Goal: Information Seeking & Learning: Learn about a topic

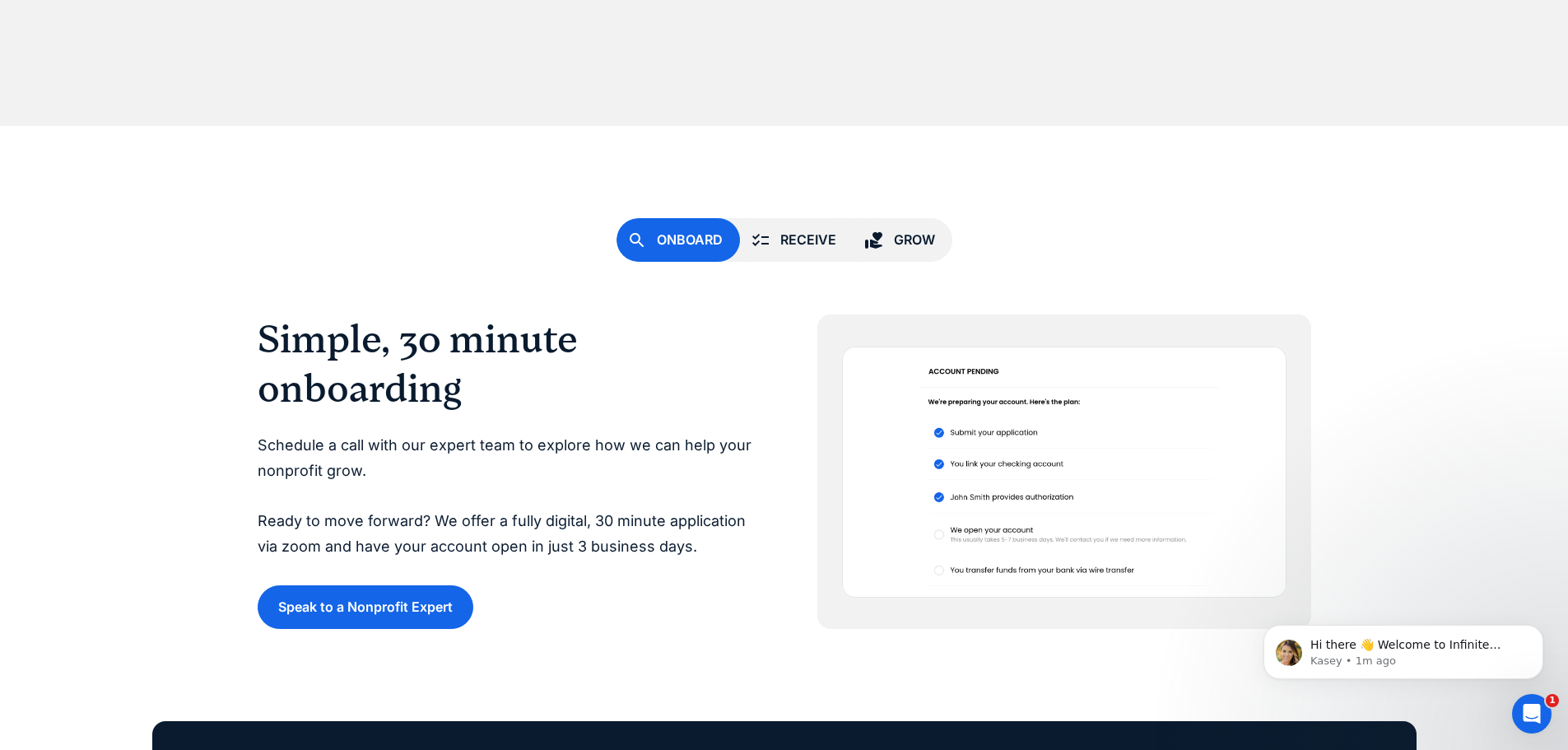
scroll to position [4283, 0]
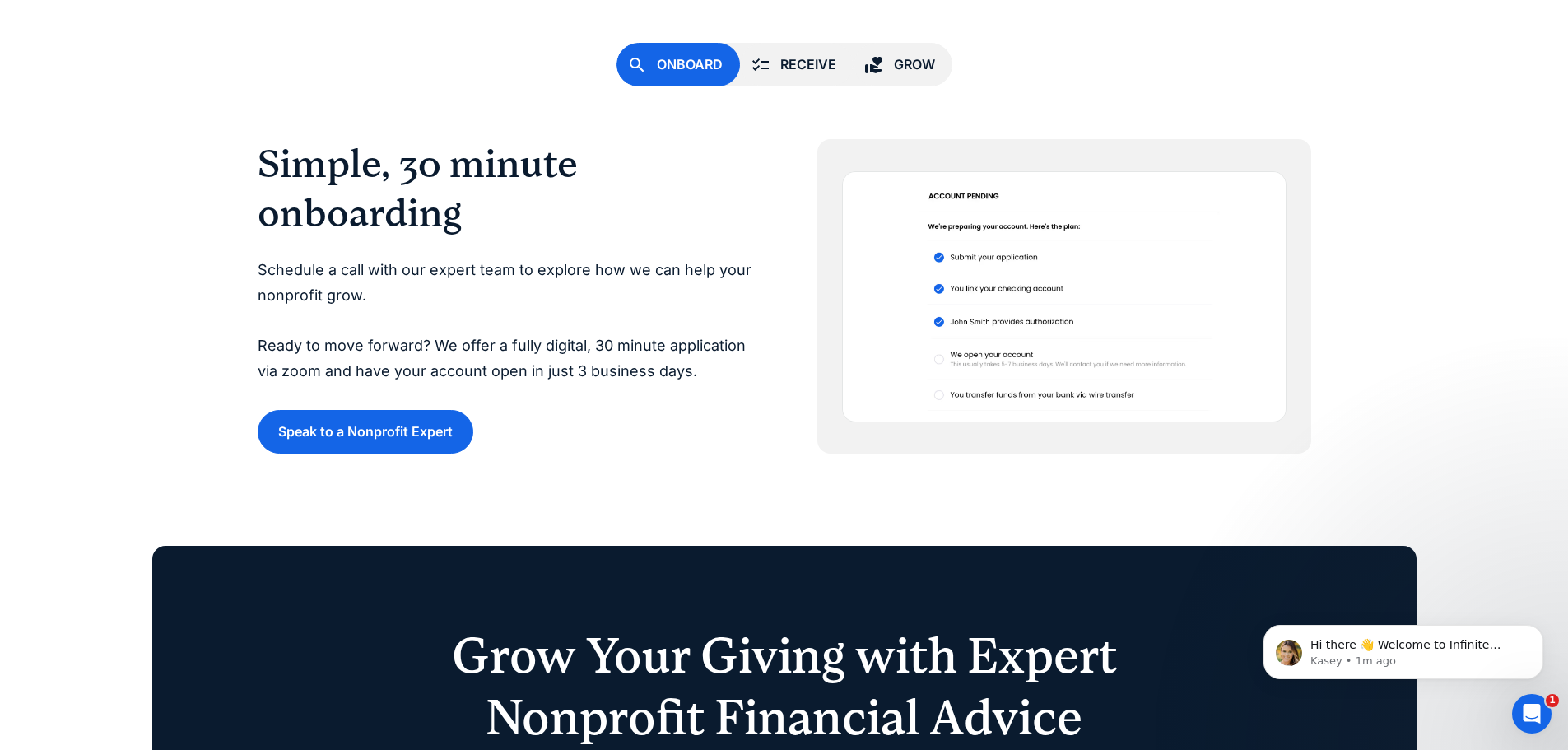
click at [812, 71] on div "Receive" at bounding box center [809, 65] width 56 height 23
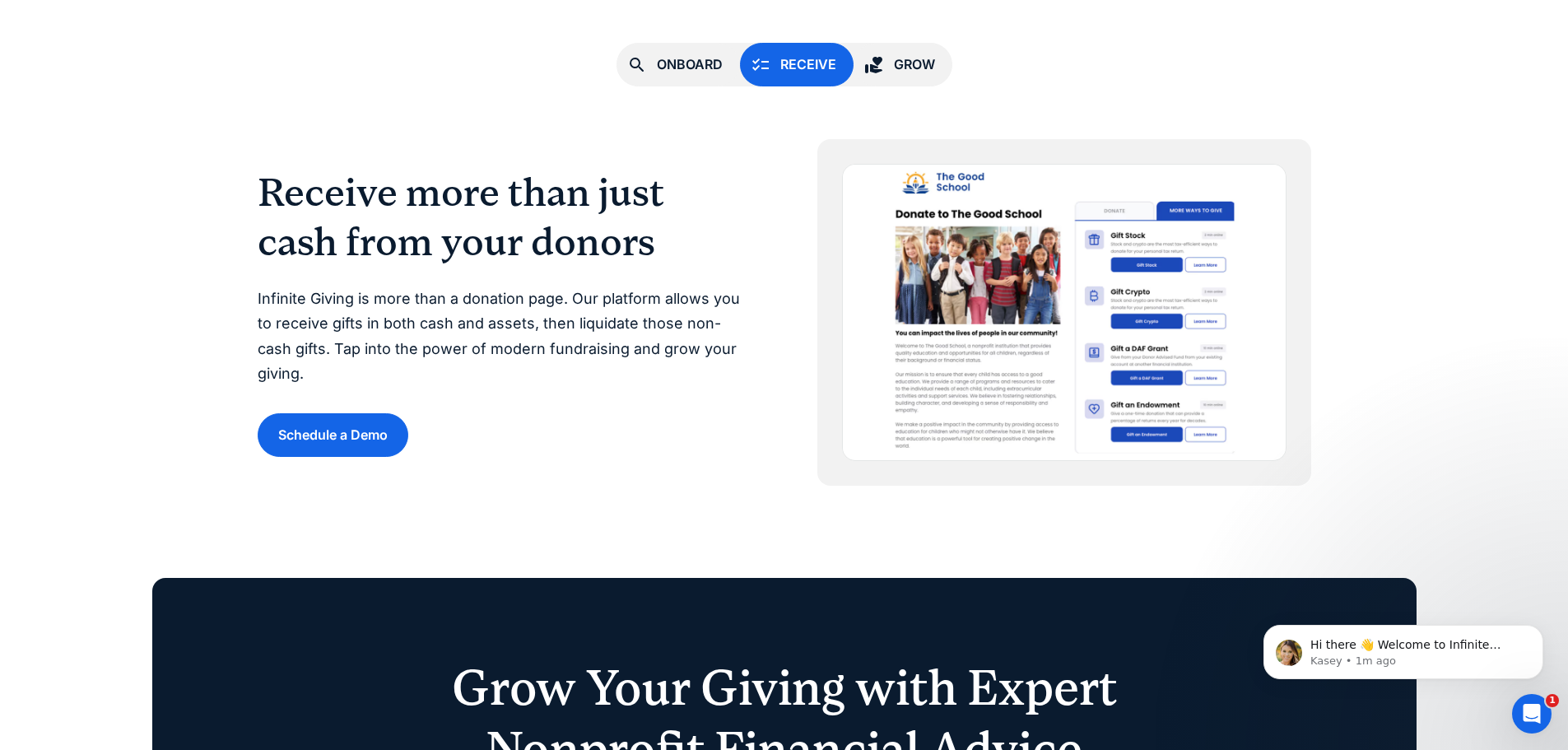
click at [920, 76] on link "Grow" at bounding box center [903, 65] width 99 height 43
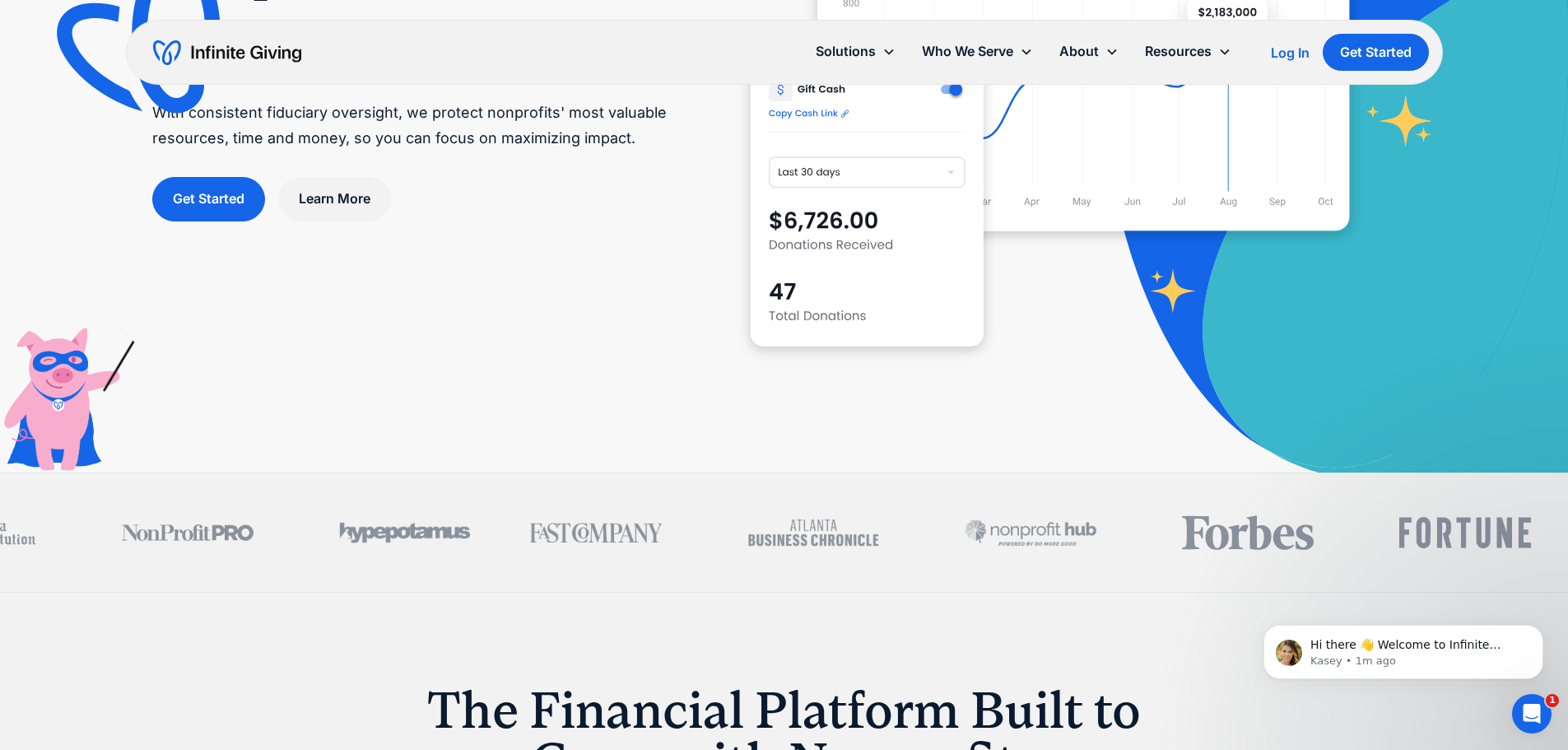
scroll to position [0, 0]
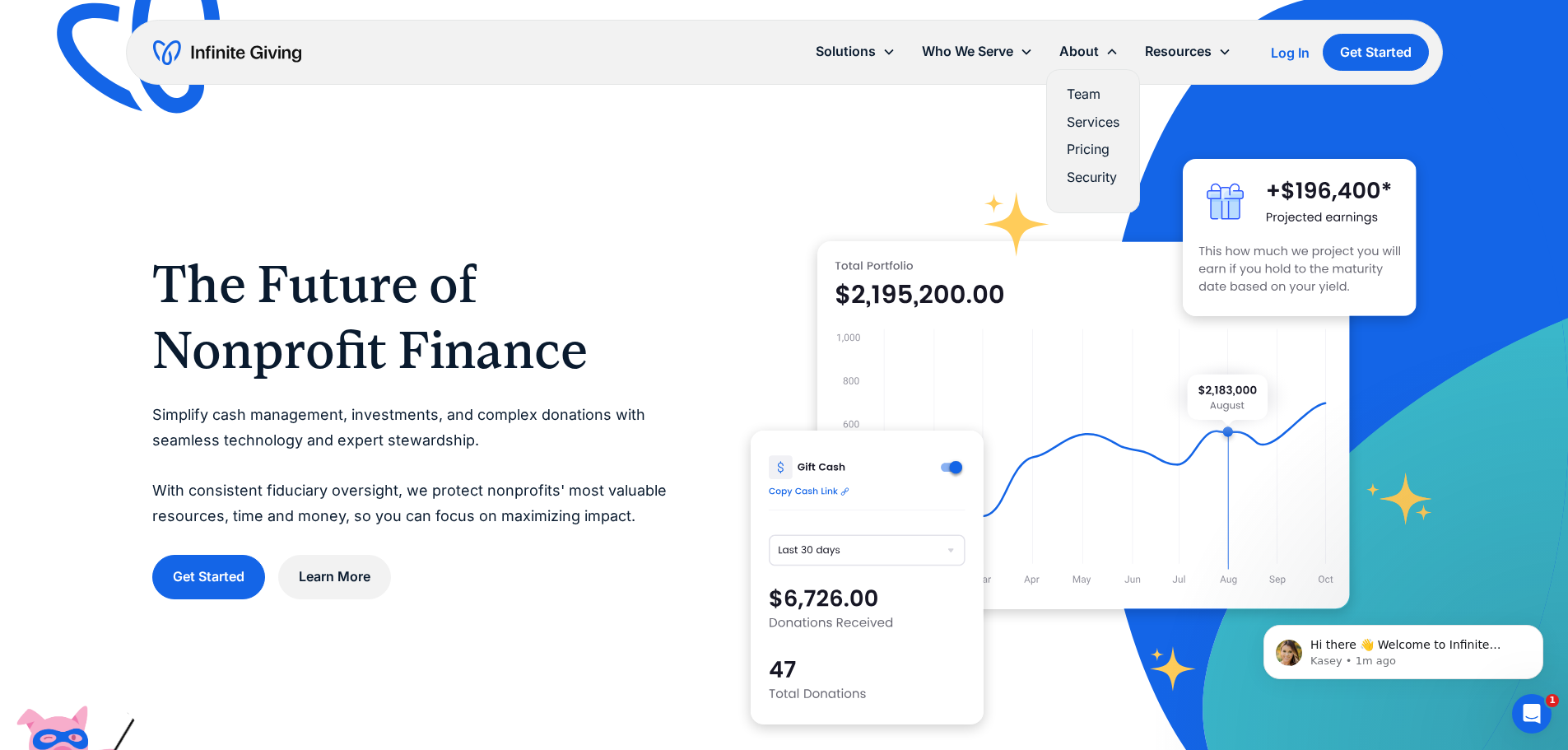
click at [1104, 146] on link "Pricing" at bounding box center [1094, 149] width 53 height 23
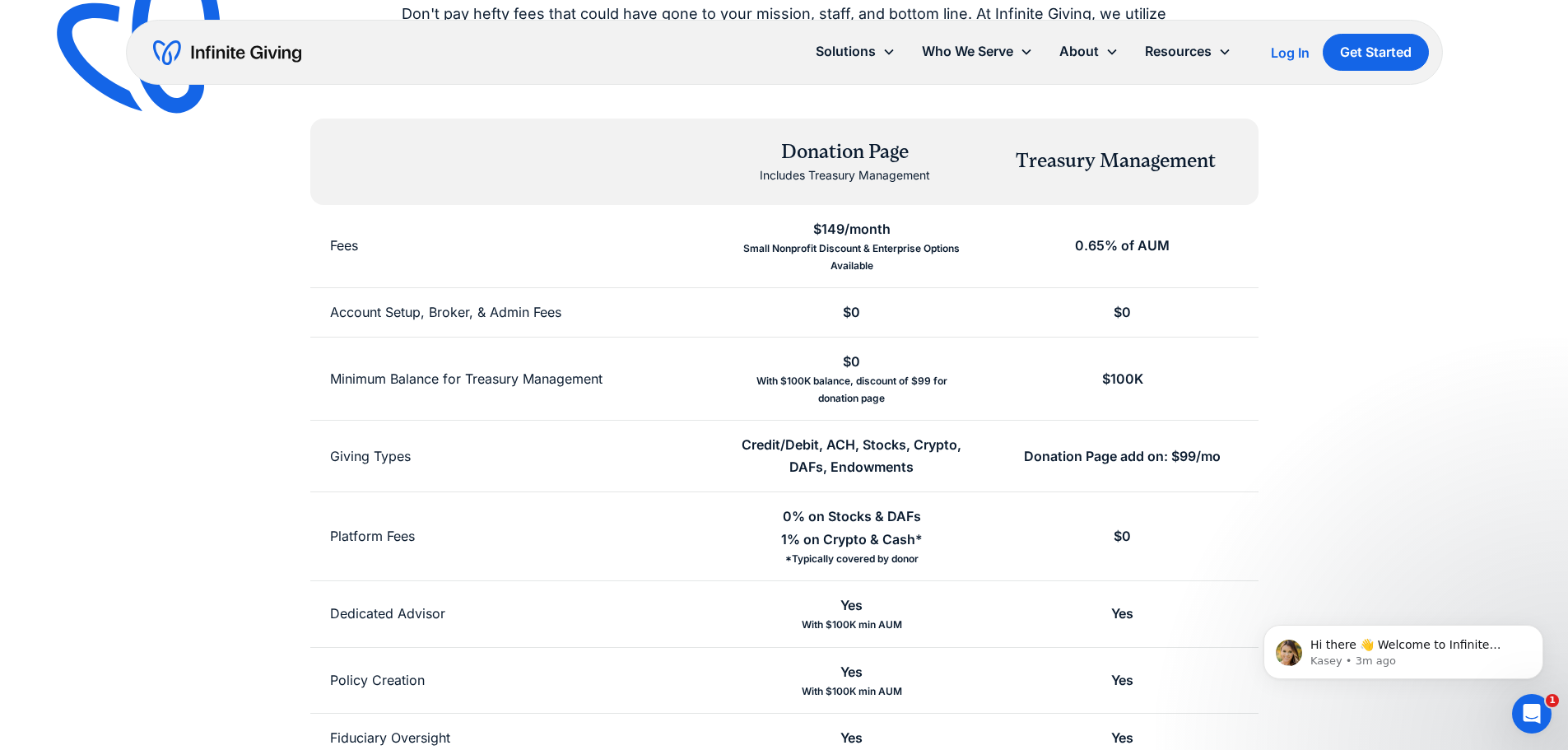
scroll to position [576, 0]
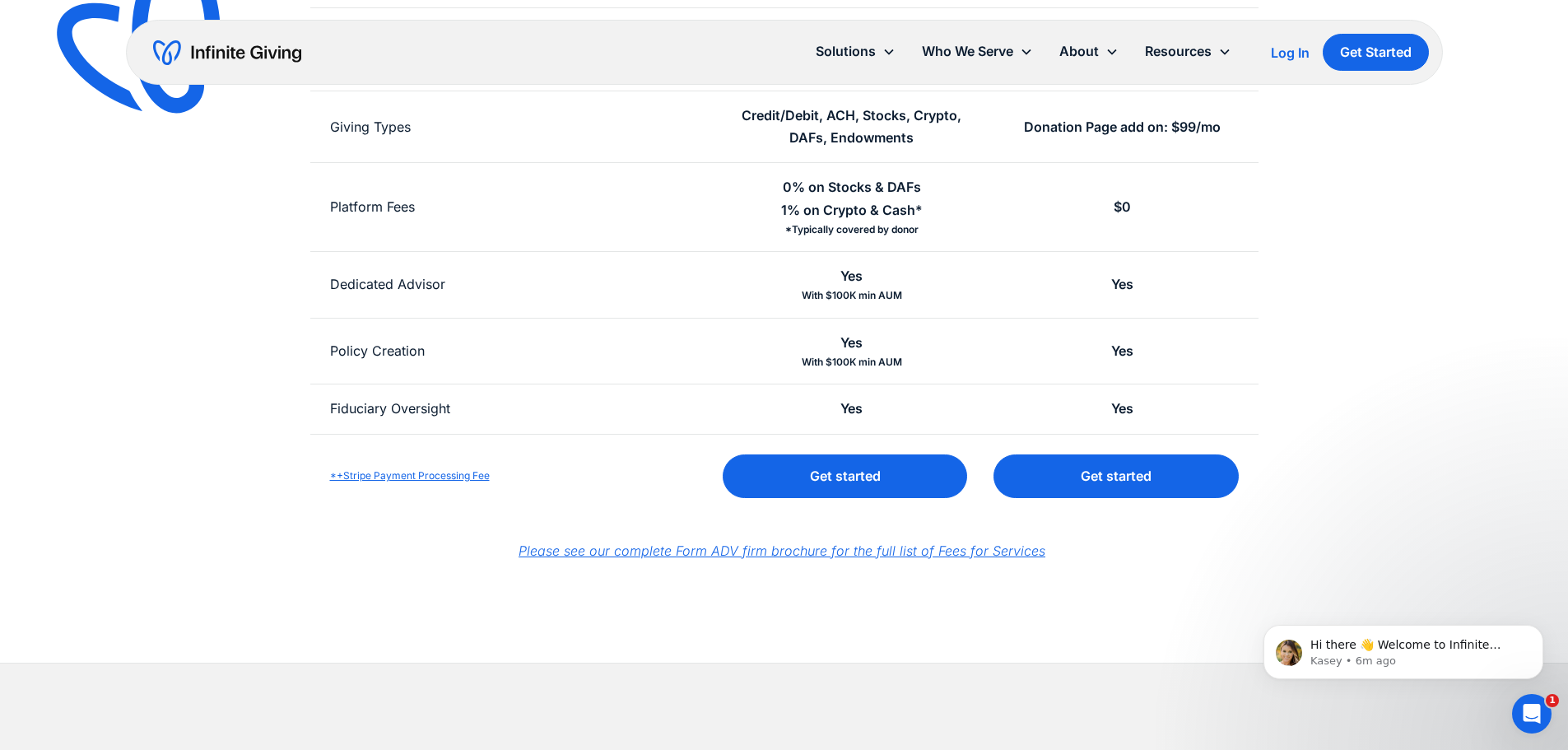
click at [925, 551] on em "Please see our complete Form ADV firm brochure for the full list of Fees for Se…" at bounding box center [782, 551] width 527 height 17
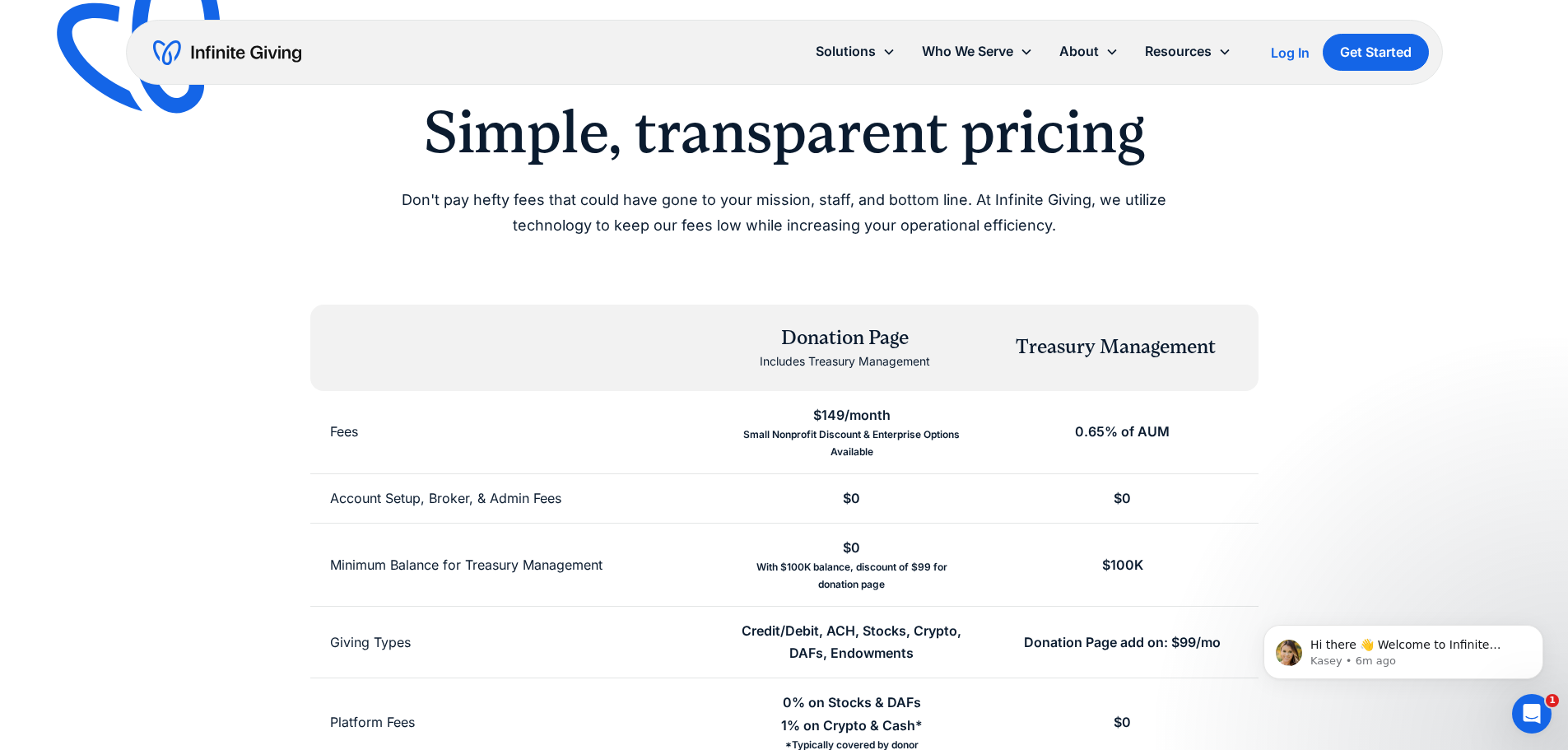
scroll to position [0, 0]
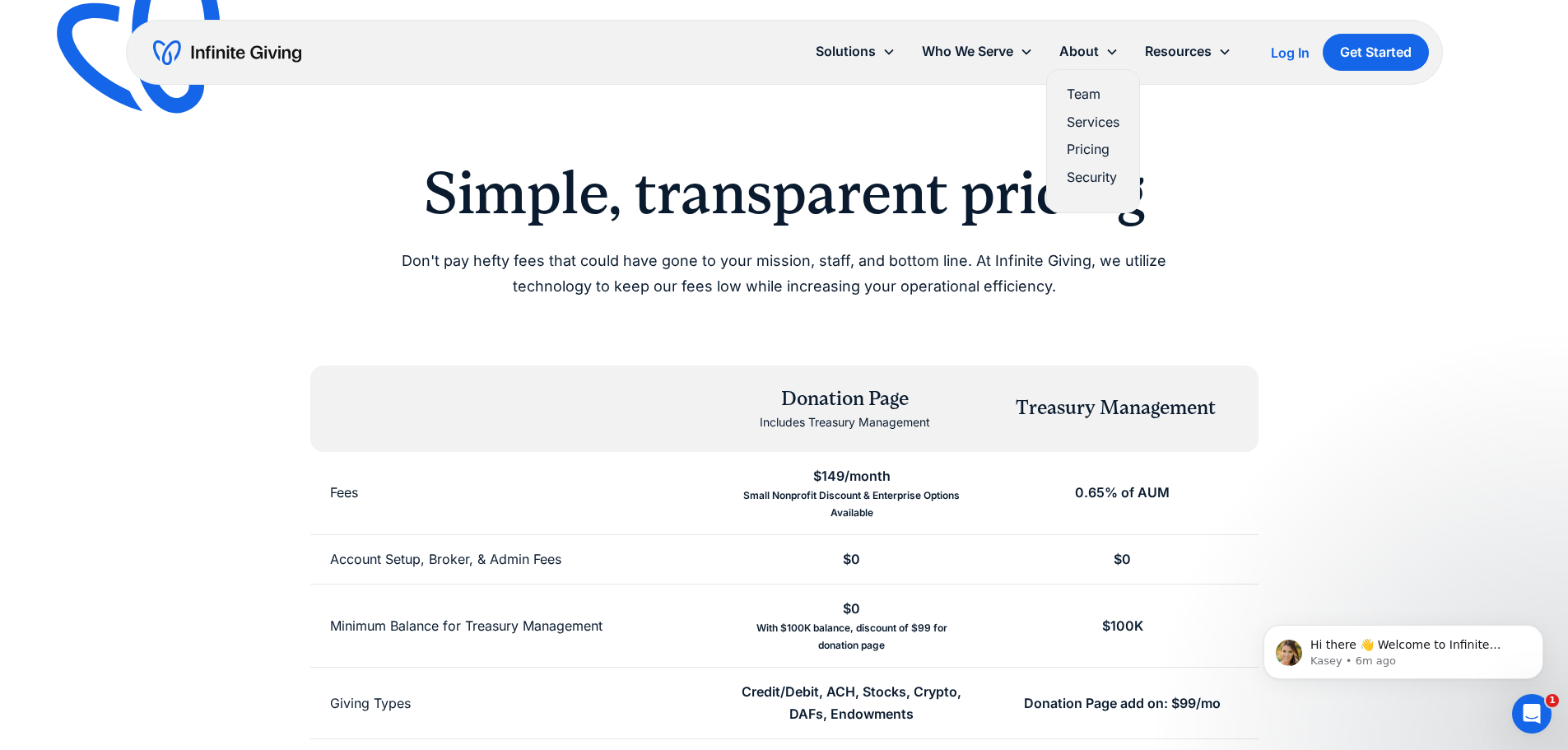
click at [1105, 102] on link "Team" at bounding box center [1094, 95] width 53 height 23
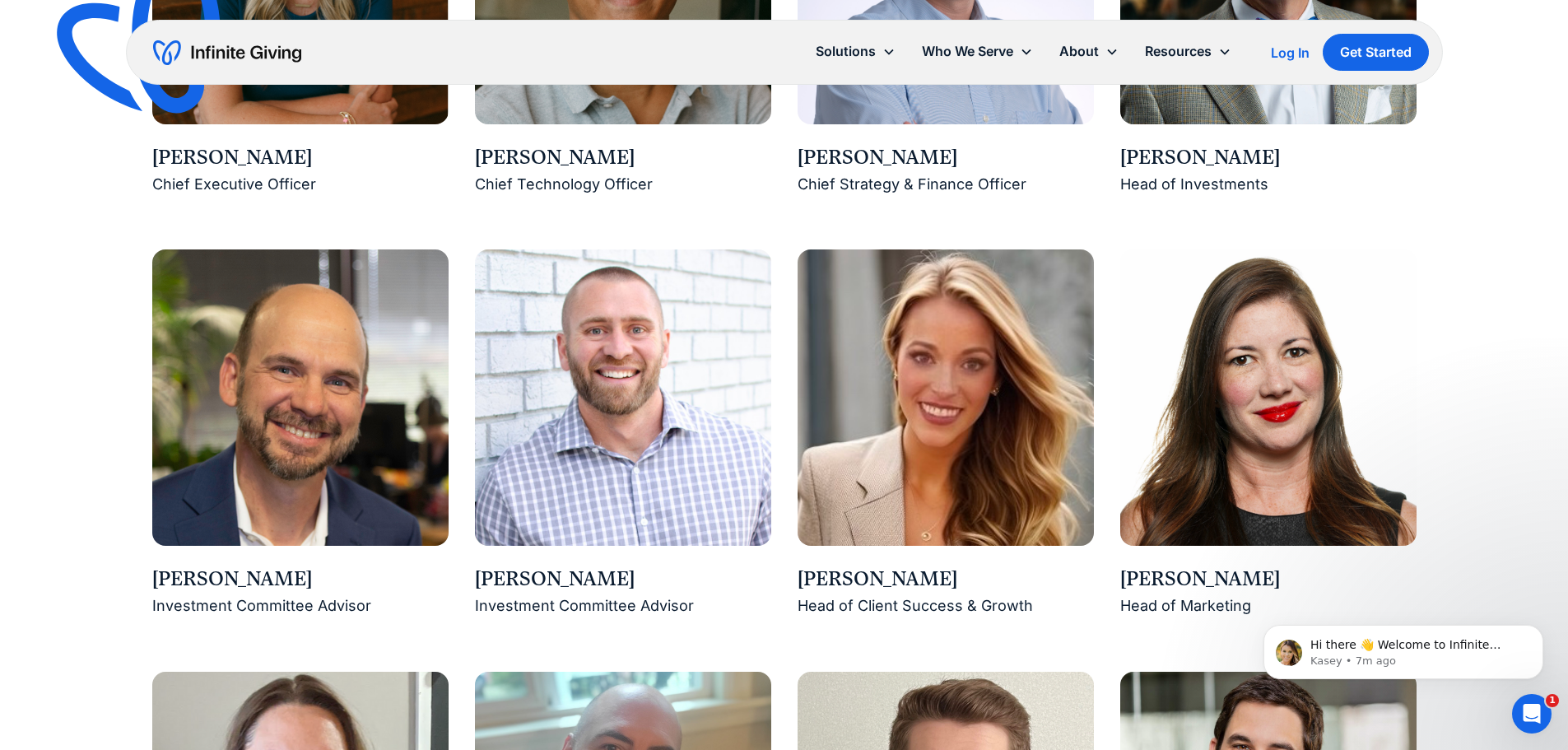
click at [1201, 587] on div "Lauren Patrick" at bounding box center [1268, 580] width 296 height 28
click at [1222, 523] on img at bounding box center [1268, 398] width 296 height 296
click at [1250, 404] on img at bounding box center [1268, 398] width 296 height 296
